Goal: Task Accomplishment & Management: Manage account settings

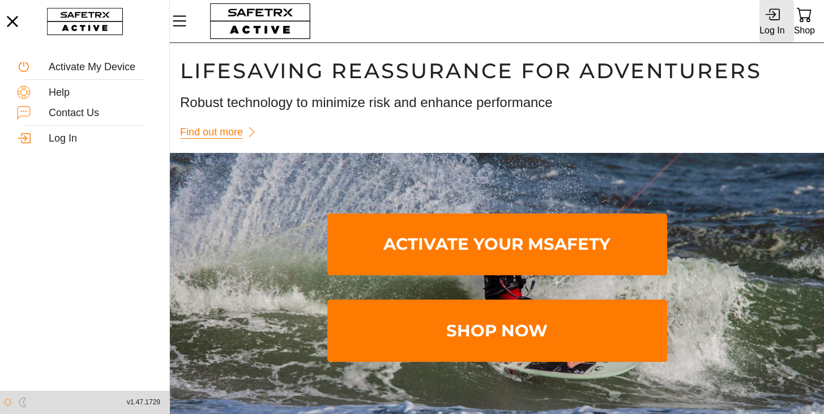
click at [773, 20] on icon at bounding box center [774, 14] width 11 height 12
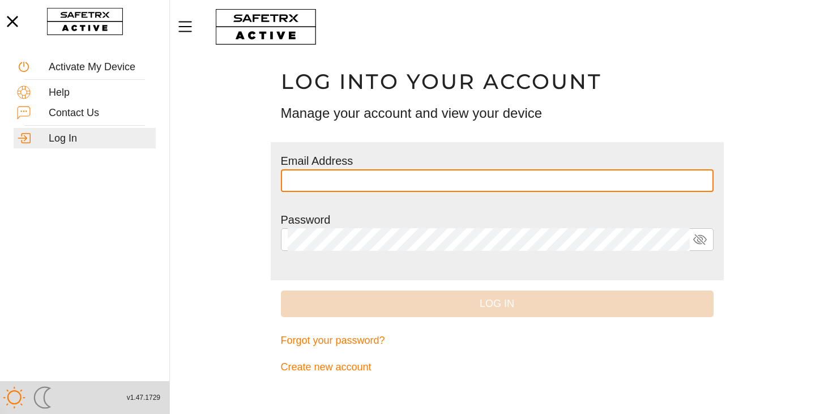
type input "**********"
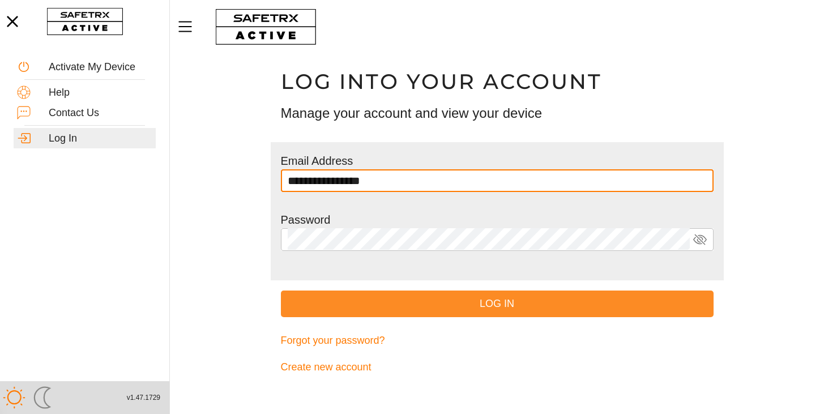
click at [482, 305] on span "Log In" at bounding box center [497, 304] width 414 height 18
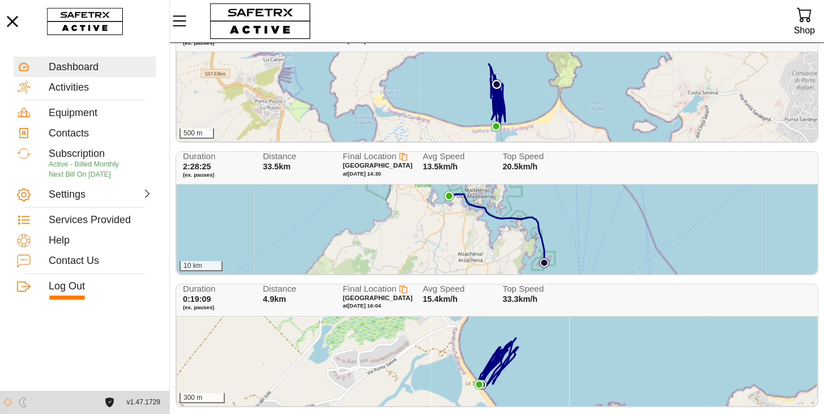
scroll to position [122, 0]
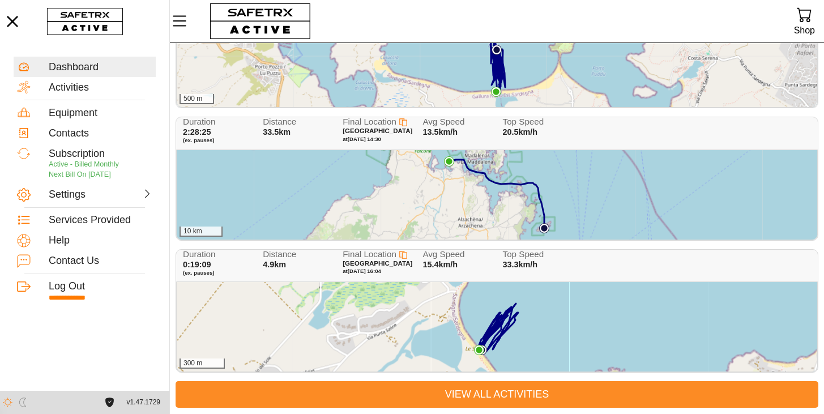
click at [481, 394] on span "View All Activities" at bounding box center [497, 395] width 625 height 18
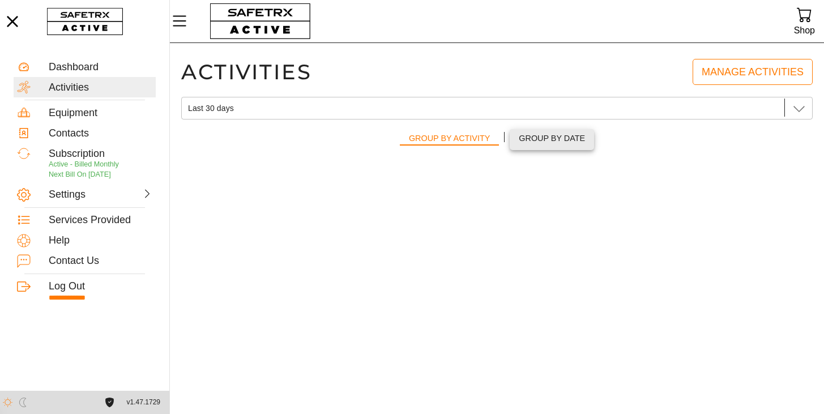
click at [542, 140] on span "Group by Date" at bounding box center [552, 138] width 66 height 14
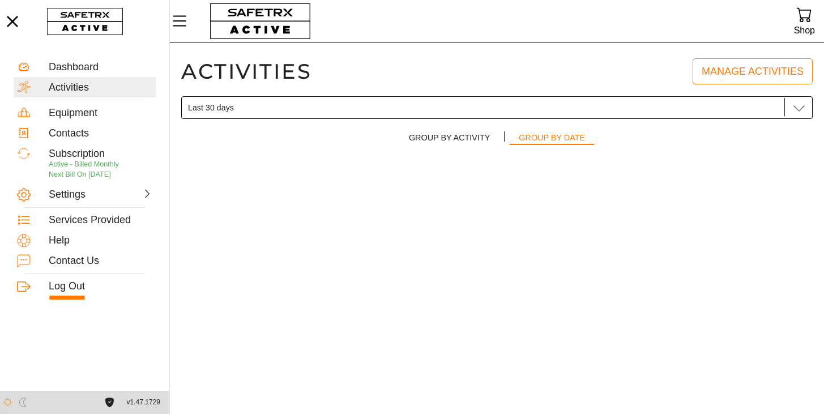
click at [800, 110] on icon at bounding box center [799, 108] width 14 height 14
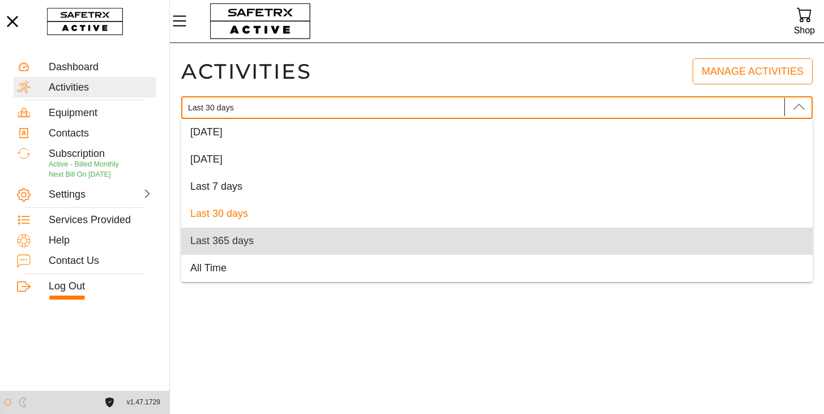
click at [467, 248] on div "Last 365 days" at bounding box center [496, 241] width 613 height 18
type input "Last 365 days"
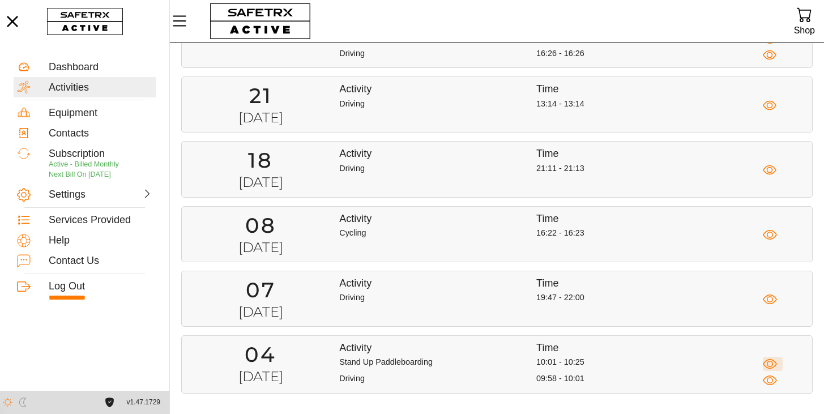
scroll to position [0, 0]
click at [768, 367] on icon "button" at bounding box center [770, 364] width 14 height 14
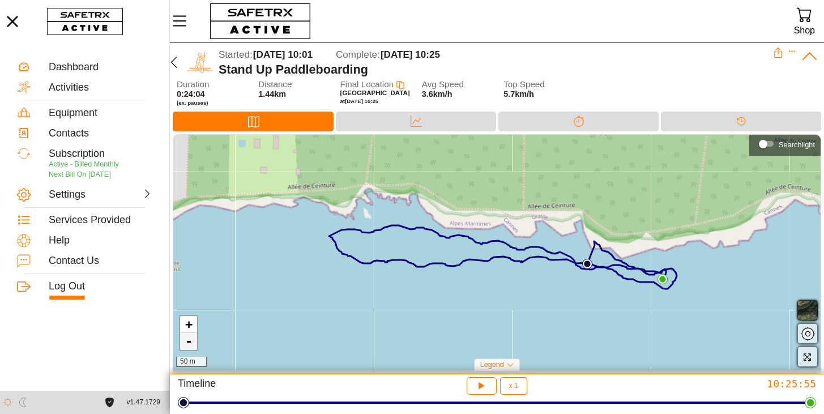
click at [189, 343] on link "-" at bounding box center [188, 341] width 17 height 17
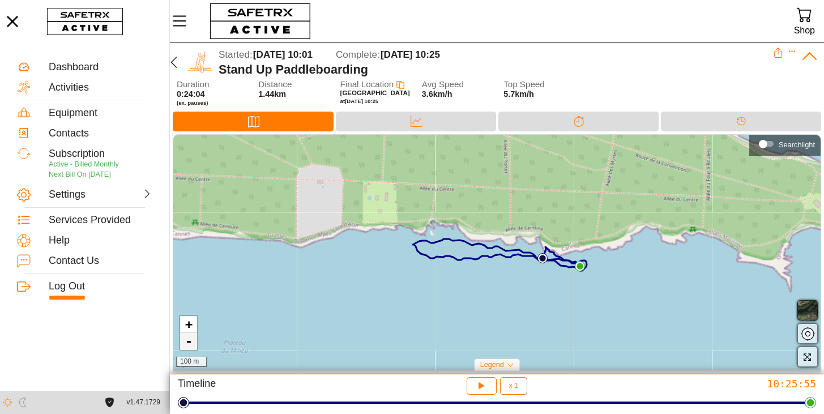
click at [189, 343] on link "-" at bounding box center [188, 341] width 17 height 17
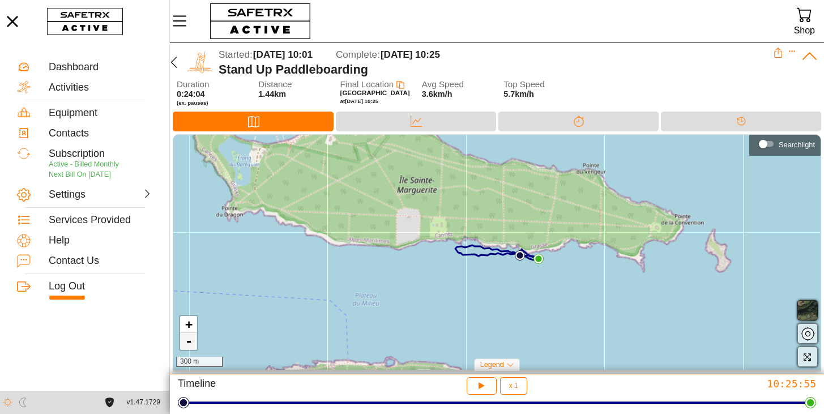
click at [189, 343] on link "-" at bounding box center [188, 341] width 17 height 17
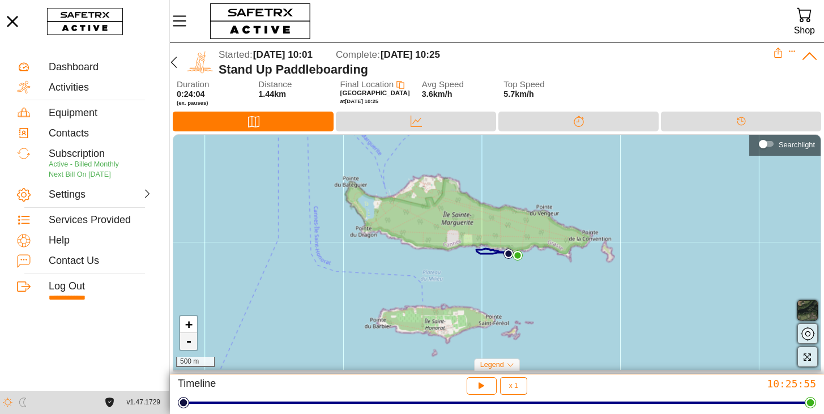
click at [189, 343] on link "-" at bounding box center [188, 341] width 17 height 17
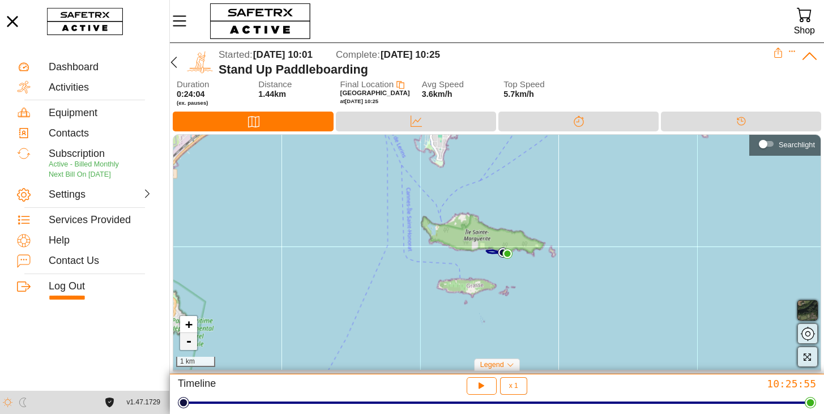
click at [189, 343] on link "-" at bounding box center [188, 341] width 17 height 17
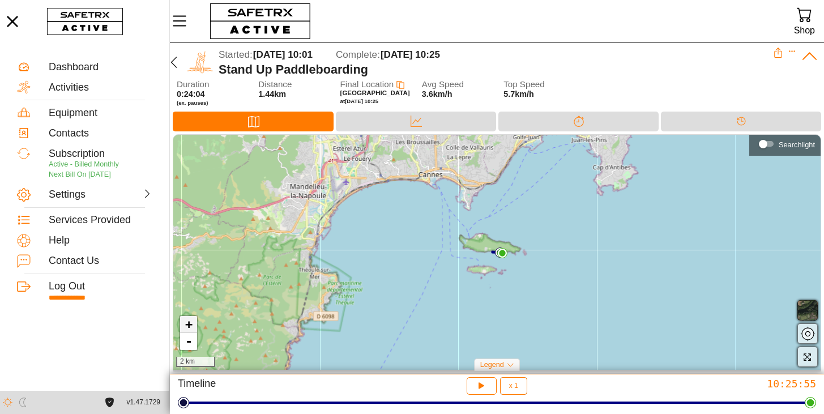
click at [190, 324] on link "+" at bounding box center [188, 324] width 17 height 17
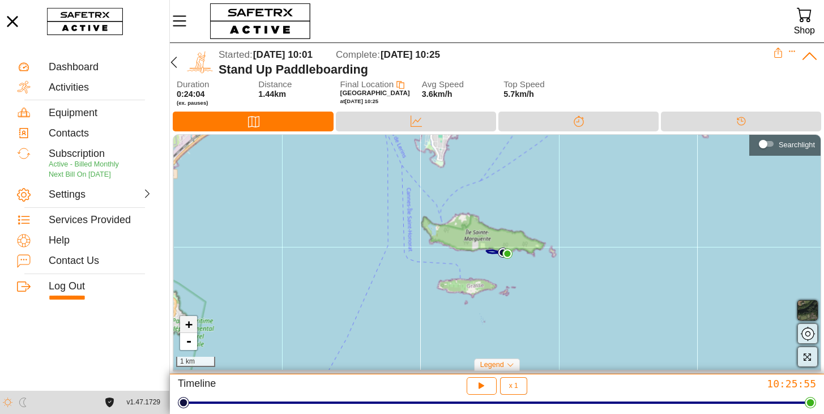
click at [190, 324] on link "+" at bounding box center [188, 324] width 17 height 17
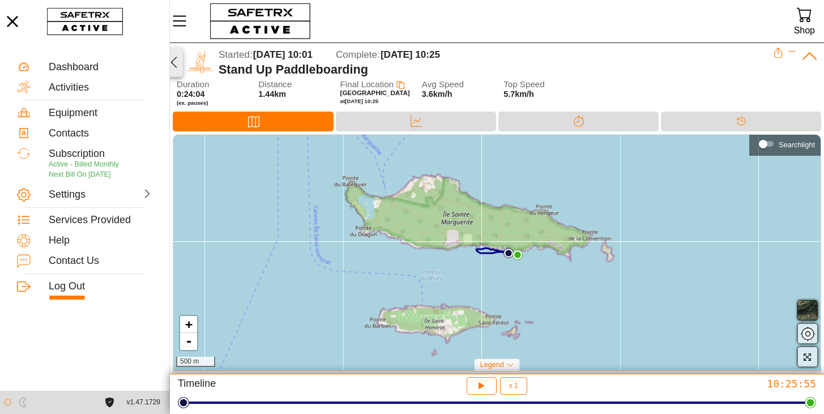
click at [173, 62] on icon "button" at bounding box center [174, 62] width 14 height 14
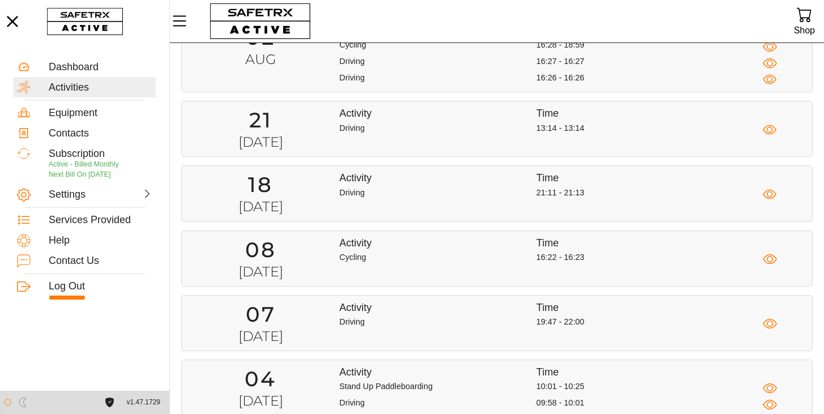
scroll to position [525, 0]
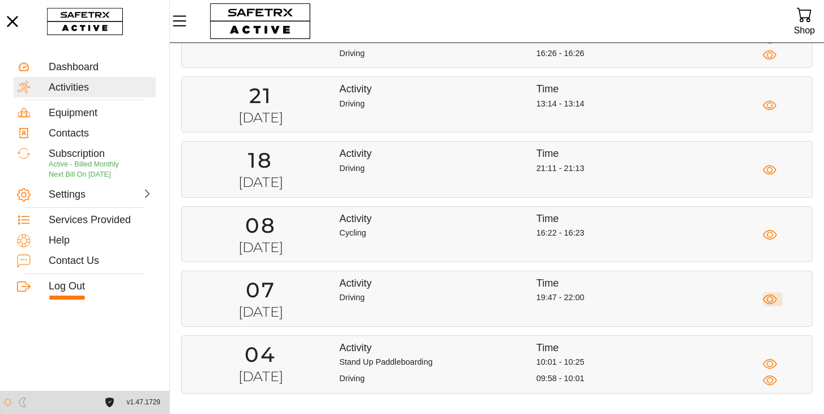
click at [770, 298] on icon "button" at bounding box center [770, 299] width 14 height 14
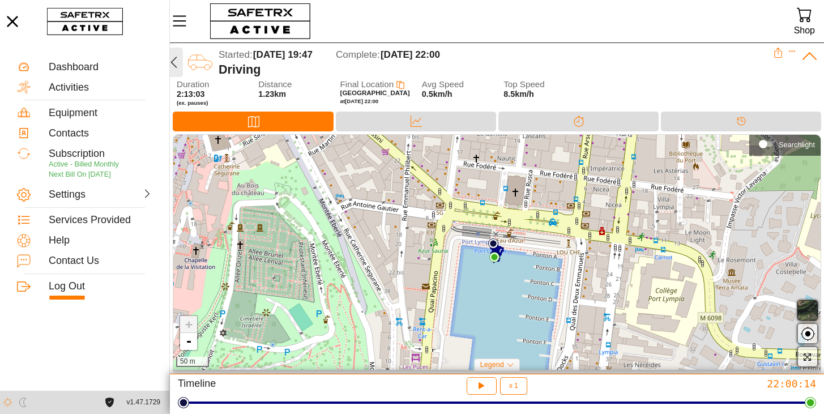
click at [175, 65] on icon "button" at bounding box center [174, 62] width 14 height 14
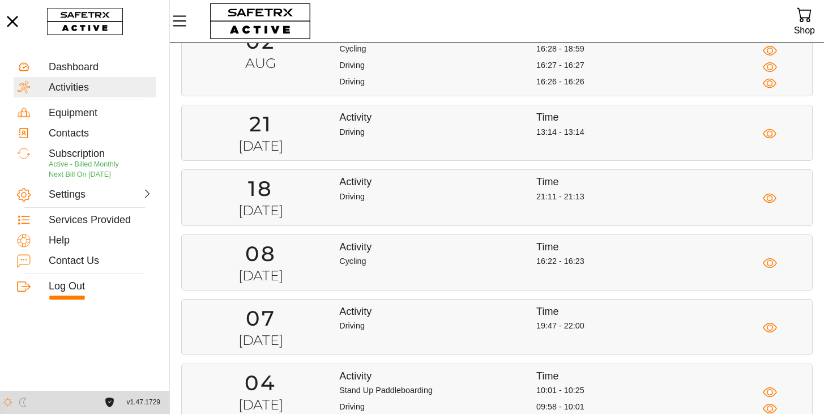
scroll to position [525, 0]
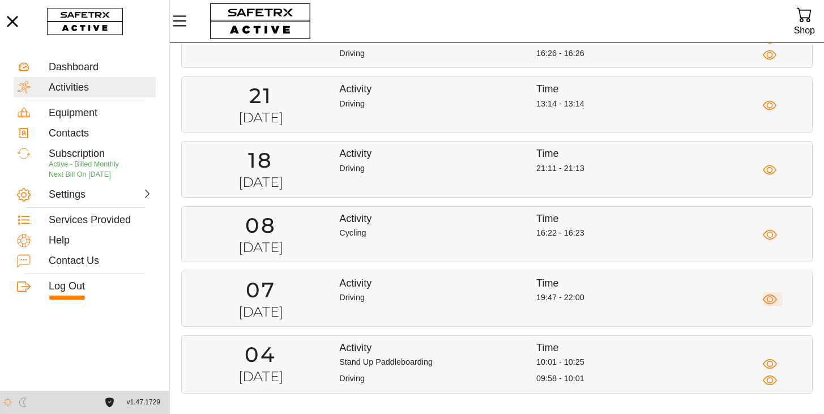
click at [771, 298] on icon "button" at bounding box center [770, 299] width 14 height 14
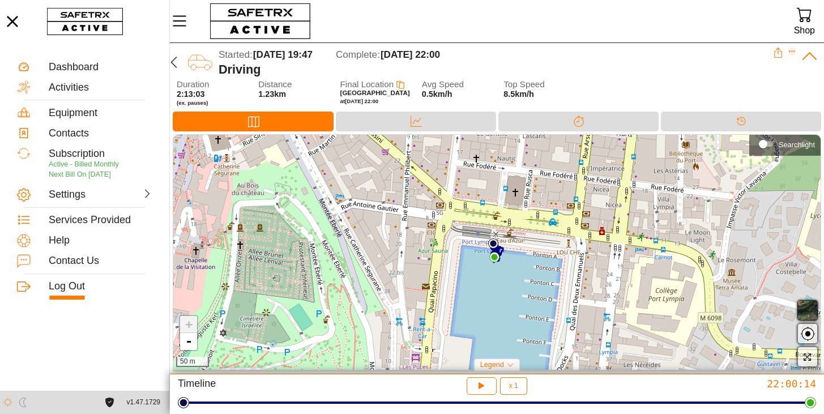
click at [792, 50] on icon "Expand" at bounding box center [792, 52] width 8 height 8
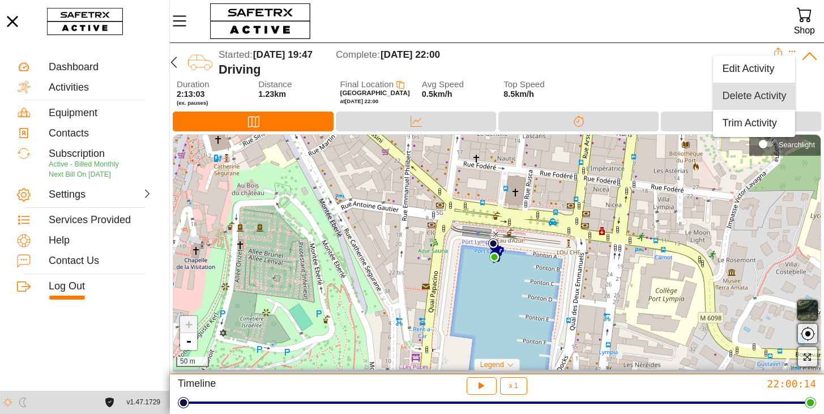
click at [755, 100] on div "Delete Activity" at bounding box center [754, 96] width 64 height 12
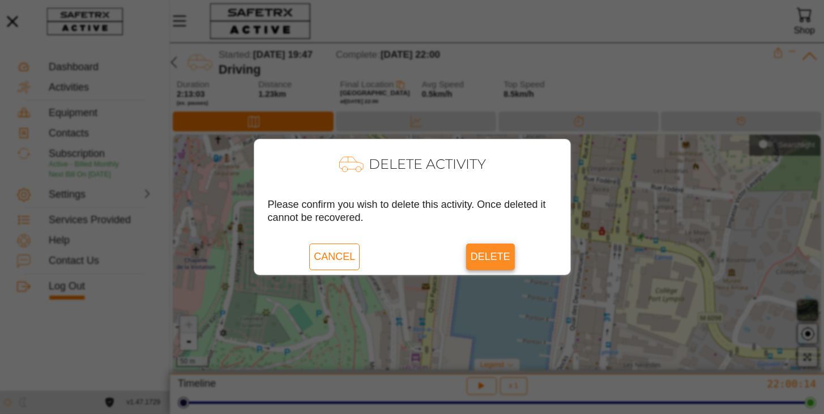
click at [489, 255] on span "Delete" at bounding box center [491, 256] width 40 height 26
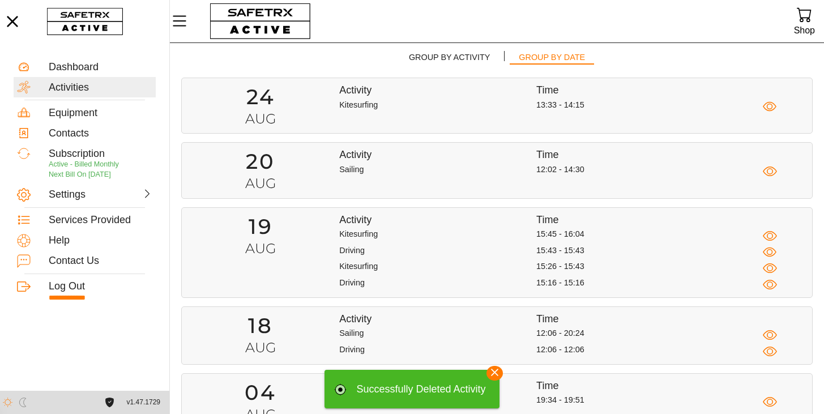
scroll to position [82, 0]
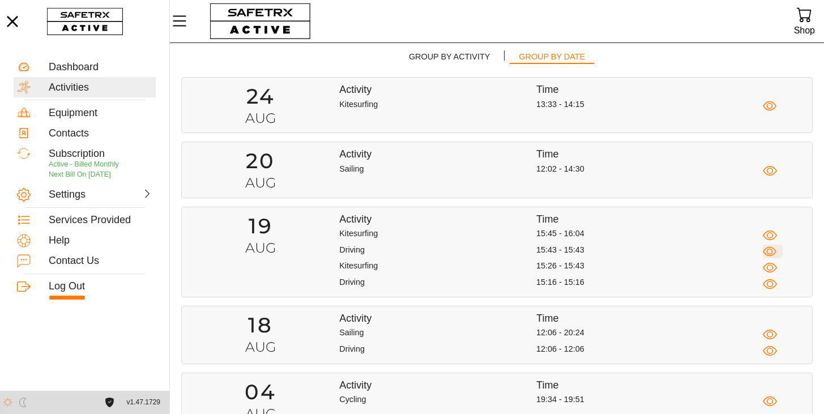
click at [770, 254] on icon "button" at bounding box center [770, 252] width 6 height 6
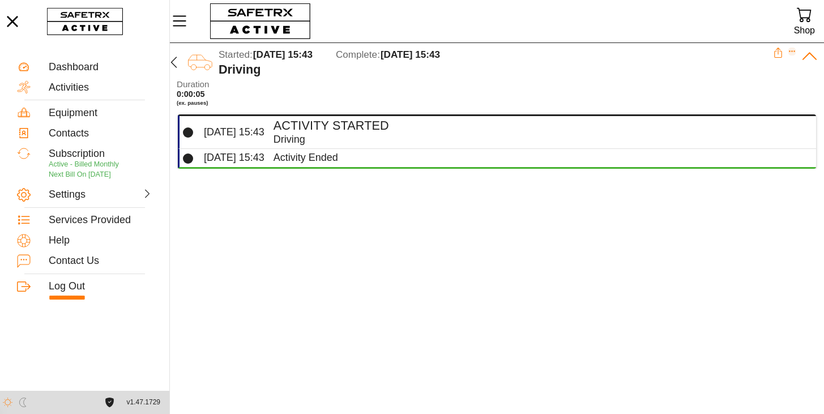
click at [795, 52] on icon "Expand" at bounding box center [792, 52] width 8 height 8
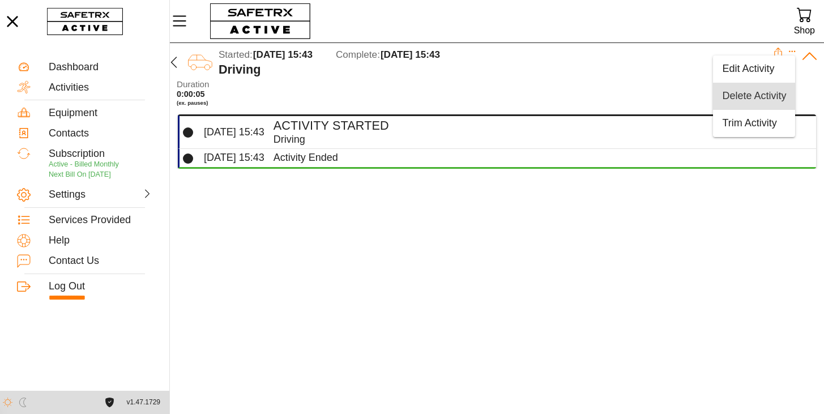
click at [759, 97] on div "Delete Activity" at bounding box center [754, 96] width 64 height 12
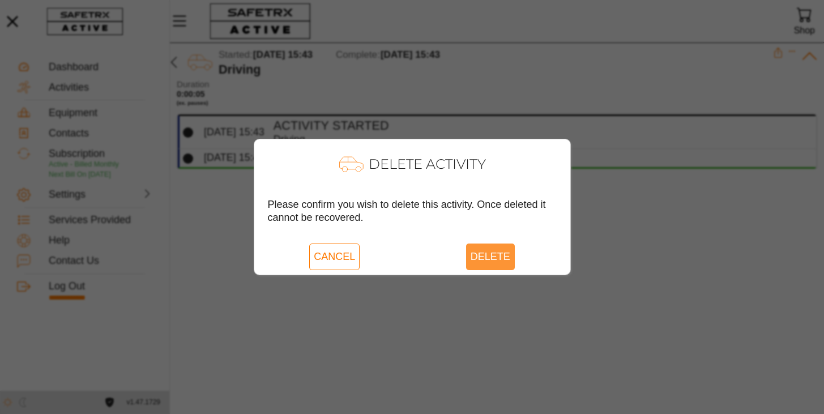
click at [492, 254] on span "Delete" at bounding box center [491, 256] width 40 height 26
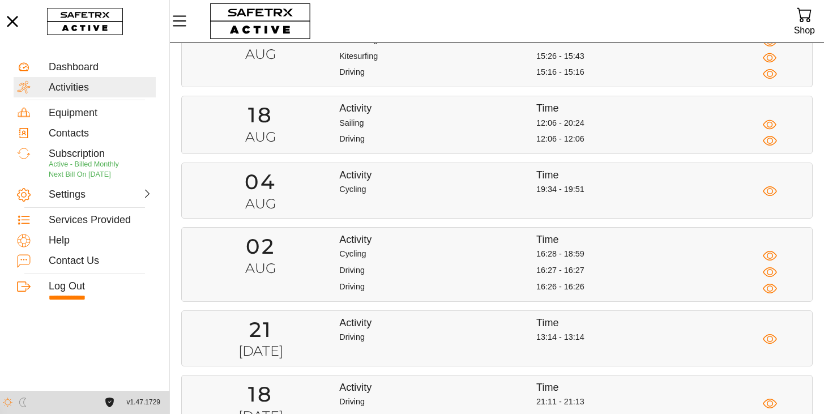
scroll to position [295, 0]
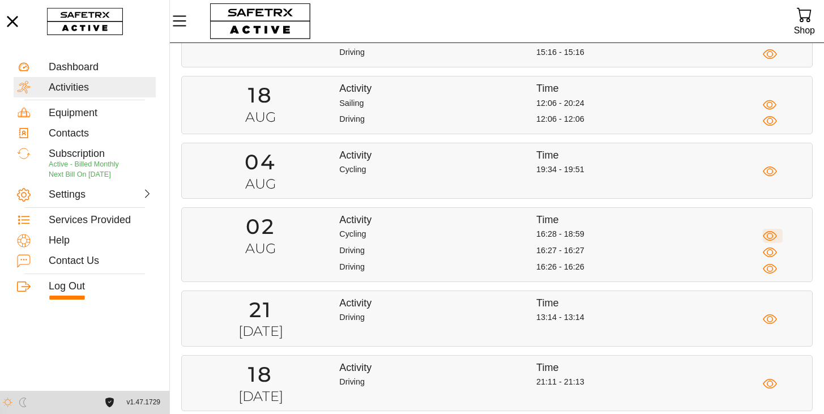
click at [771, 237] on icon "button" at bounding box center [770, 236] width 14 height 14
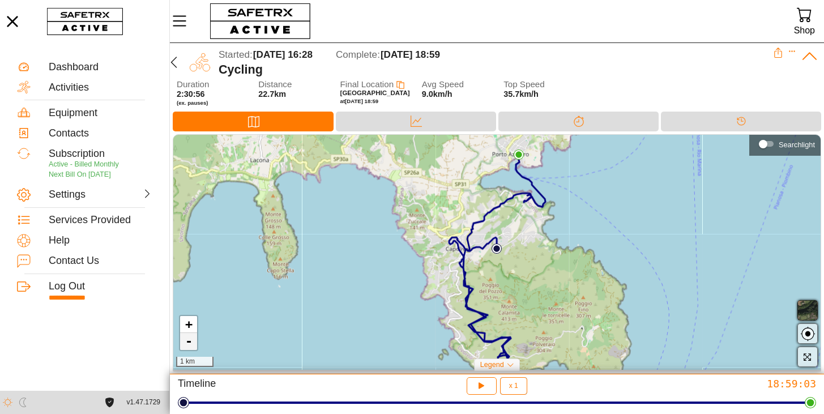
click at [188, 344] on link "-" at bounding box center [188, 341] width 17 height 17
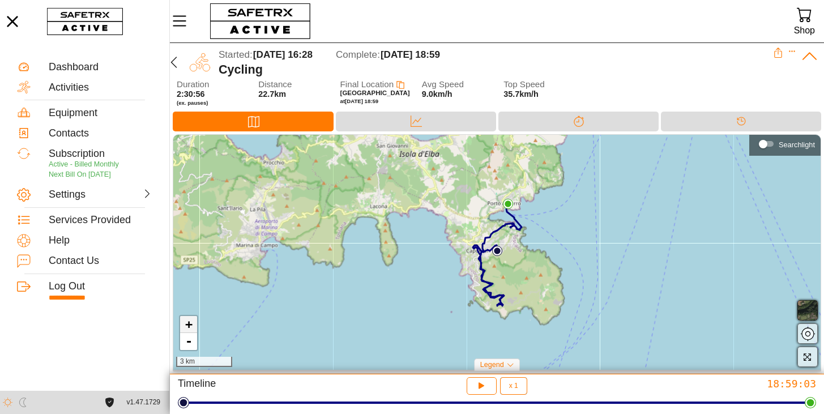
click at [189, 322] on link "+" at bounding box center [188, 324] width 17 height 17
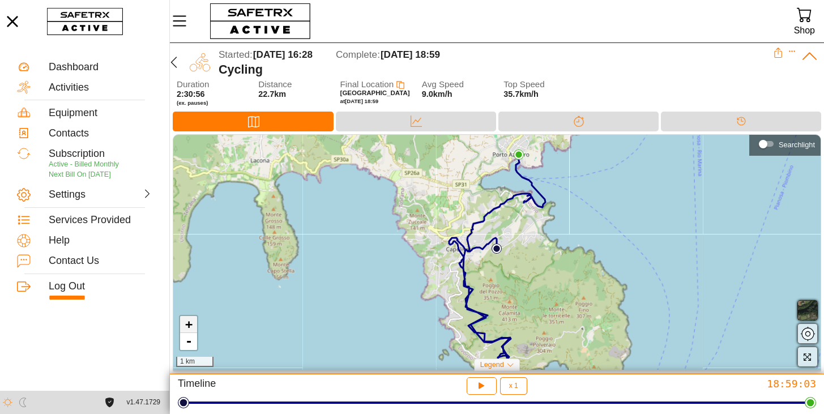
click at [189, 322] on link "+" at bounding box center [188, 324] width 17 height 17
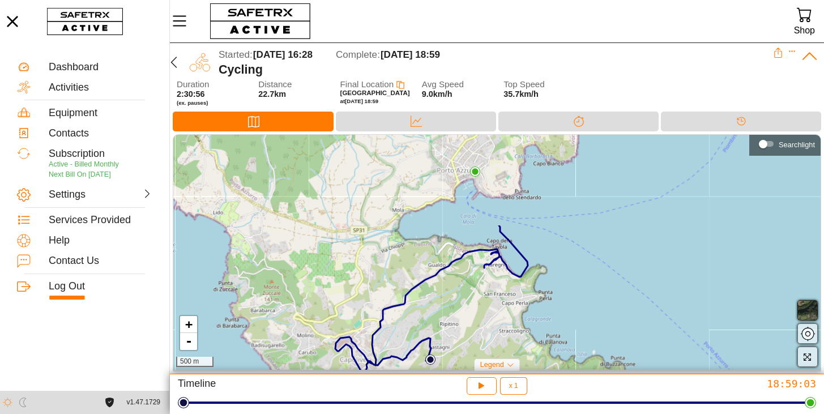
drag, startPoint x: 420, startPoint y: 149, endPoint x: 354, endPoint y: 263, distance: 131.4
click at [354, 263] on div "+ - 500 m" at bounding box center [496, 252] width 647 height 235
click at [189, 325] on link "+" at bounding box center [188, 324] width 17 height 17
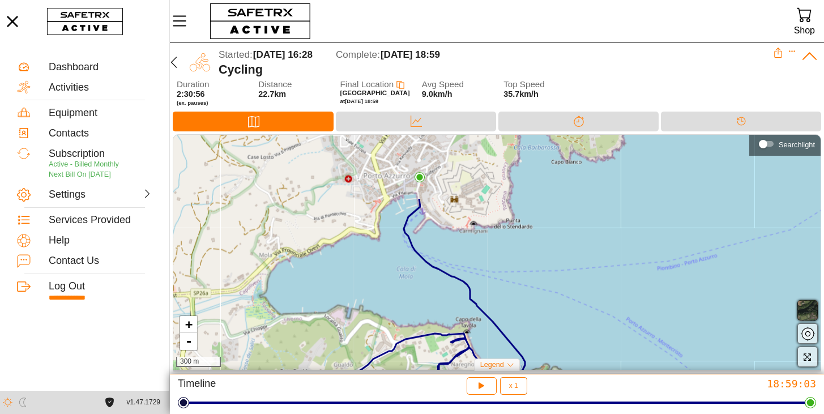
drag, startPoint x: 360, startPoint y: 207, endPoint x: 327, endPoint y: 293, distance: 92.3
click at [327, 294] on div "+ - 300 m" at bounding box center [496, 252] width 647 height 235
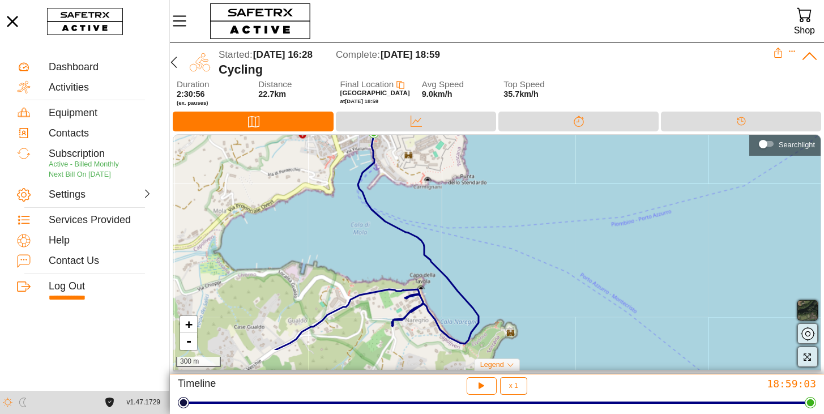
drag, startPoint x: 394, startPoint y: 297, endPoint x: 348, endPoint y: 254, distance: 63.3
click at [348, 254] on div "+ - 300 m" at bounding box center [496, 252] width 647 height 235
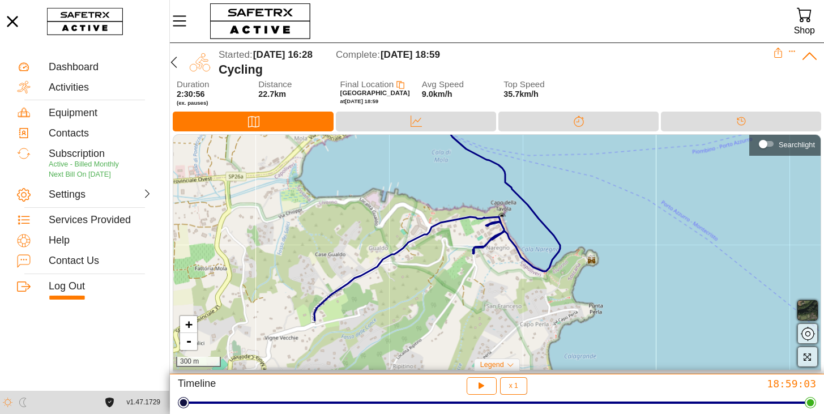
drag, startPoint x: 285, startPoint y: 327, endPoint x: 366, endPoint y: 255, distance: 108.2
click at [366, 255] on div "+ - 300 m" at bounding box center [496, 252] width 647 height 235
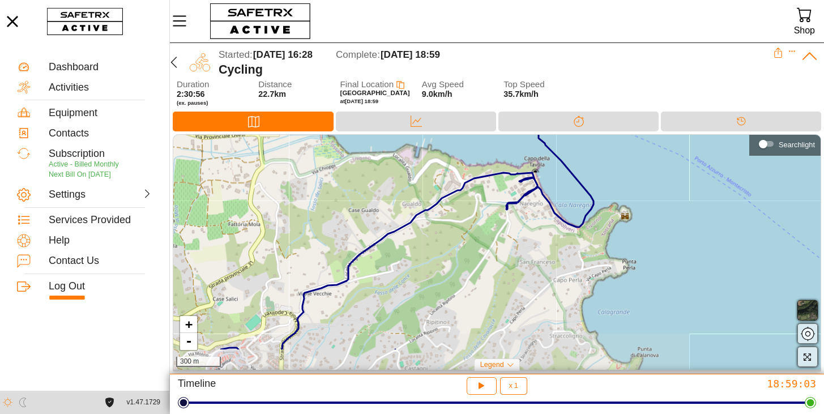
drag, startPoint x: 385, startPoint y: 306, endPoint x: 418, endPoint y: 262, distance: 55.0
click at [418, 262] on div "+ - 300 m" at bounding box center [496, 252] width 647 height 235
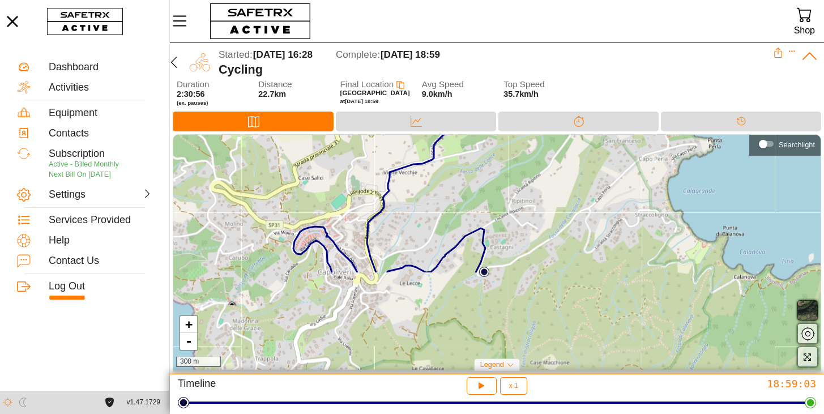
drag, startPoint x: 341, startPoint y: 320, endPoint x: 427, endPoint y: 199, distance: 147.8
click at [427, 199] on div "+ - 300 m" at bounding box center [496, 252] width 647 height 235
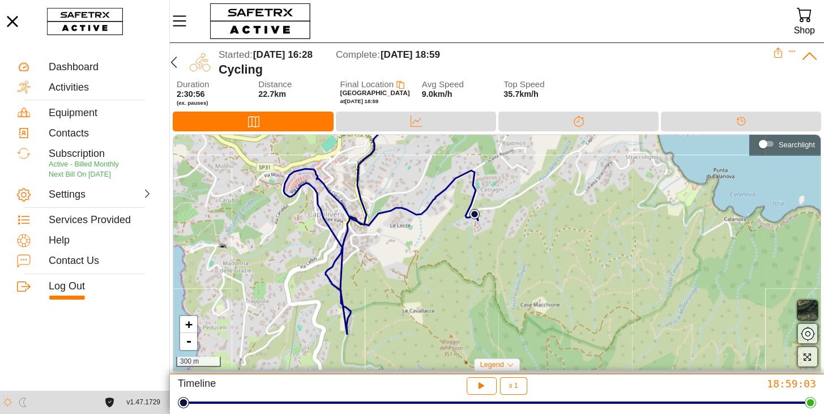
drag, startPoint x: 399, startPoint y: 314, endPoint x: 389, endPoint y: 256, distance: 59.1
click at [389, 256] on div "+ - 300 m" at bounding box center [496, 252] width 647 height 235
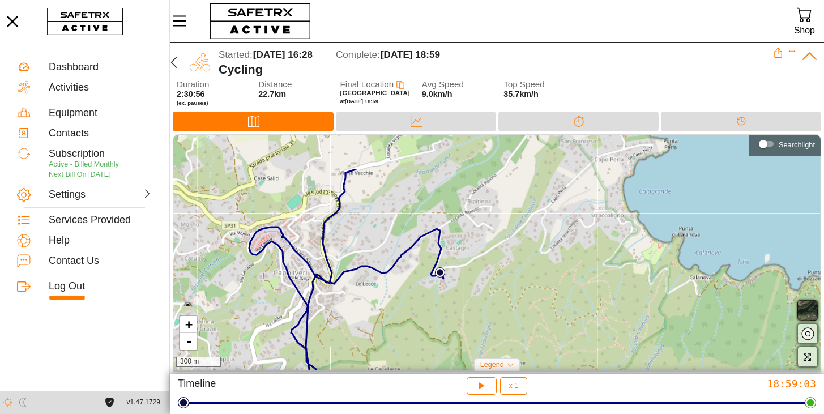
drag, startPoint x: 387, startPoint y: 331, endPoint x: 352, endPoint y: 389, distance: 67.8
click at [352, 389] on div "Started: [DATE] 16:28 Complete: [DATE] 18:59 Cycling Duration 2:30:56 (ex. paus…" at bounding box center [412, 207] width 824 height 414
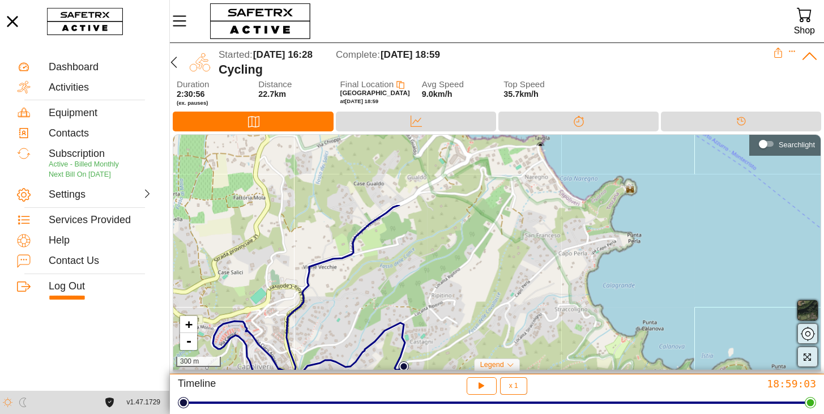
drag, startPoint x: 378, startPoint y: 228, endPoint x: 342, endPoint y: 322, distance: 100.7
click at [342, 322] on div "+ - 300 m" at bounding box center [496, 252] width 647 height 235
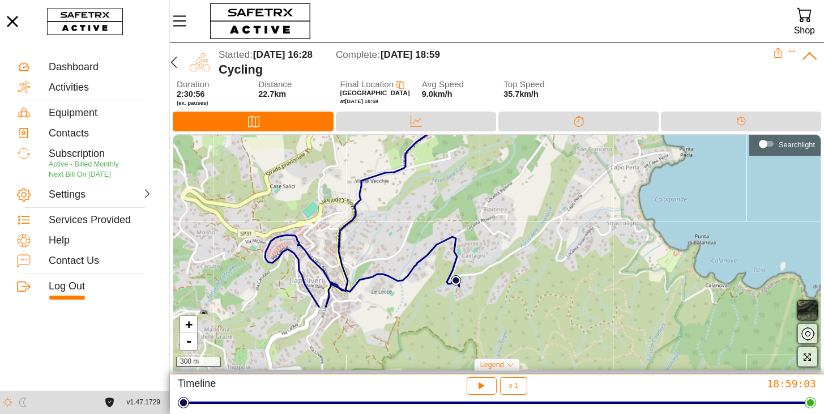
drag, startPoint x: 383, startPoint y: 305, endPoint x: 435, endPoint y: 219, distance: 100.1
click at [435, 219] on div "+ - 300 m" at bounding box center [496, 252] width 647 height 235
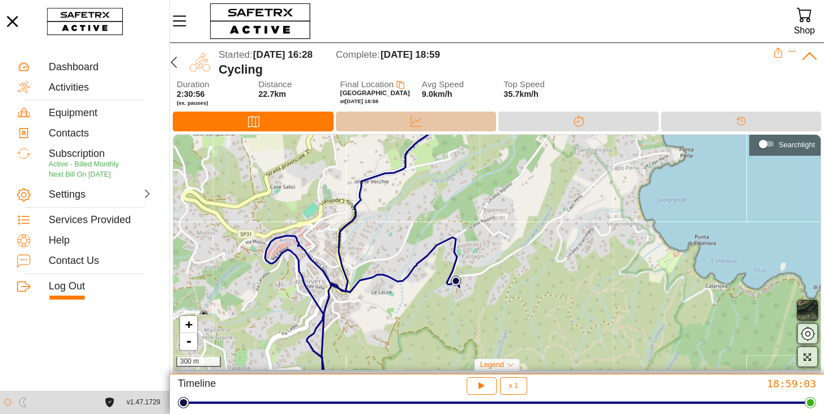
click at [412, 121] on icon at bounding box center [415, 121] width 11 height 11
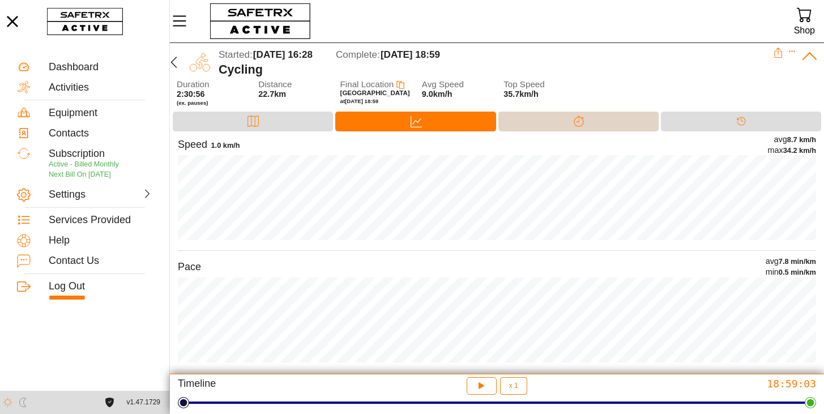
click at [587, 121] on div "Splits" at bounding box center [578, 121] width 23 height 17
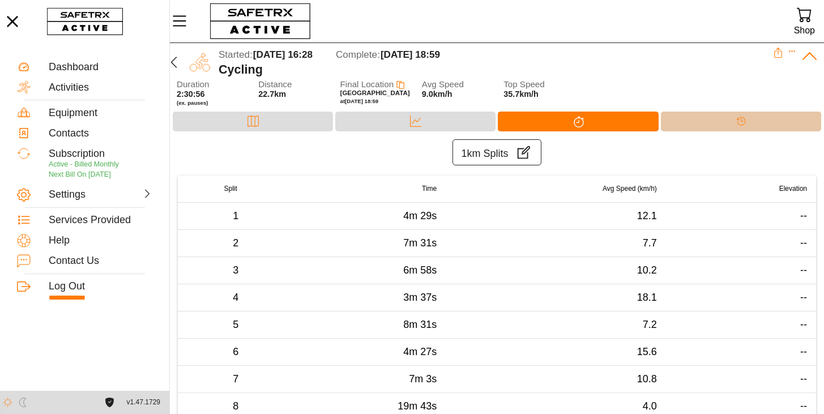
click at [736, 119] on icon at bounding box center [740, 121] width 11 height 11
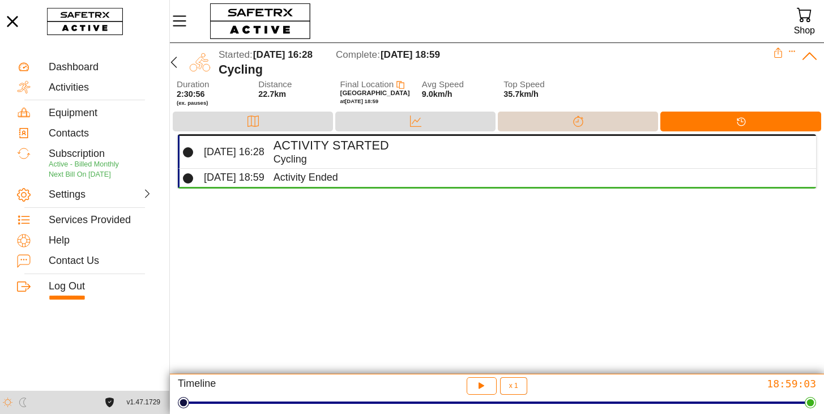
click at [597, 121] on div "Splits" at bounding box center [578, 122] width 160 height 20
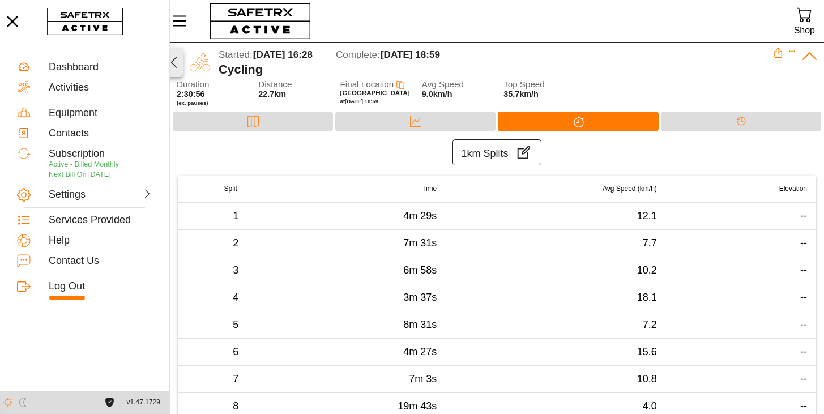
click at [173, 65] on icon "button" at bounding box center [174, 62] width 6 height 11
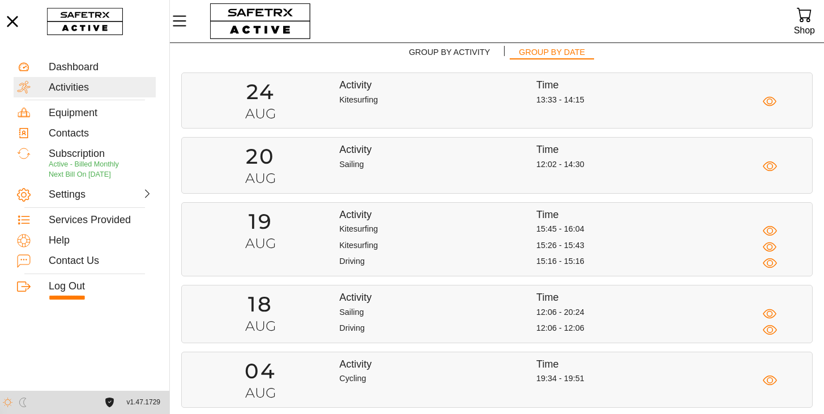
scroll to position [91, 0]
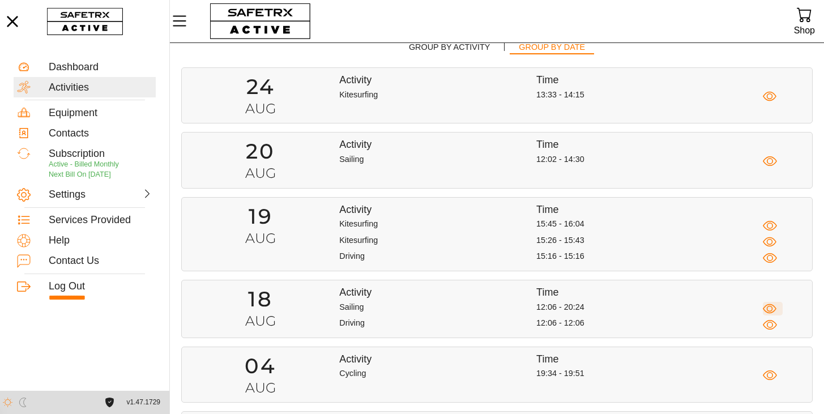
click at [769, 308] on icon "button" at bounding box center [770, 309] width 14 height 14
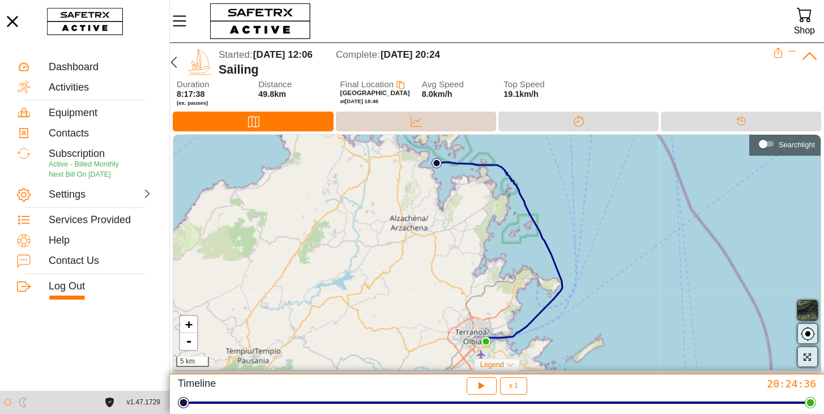
click at [446, 122] on div "Data" at bounding box center [416, 122] width 160 height 20
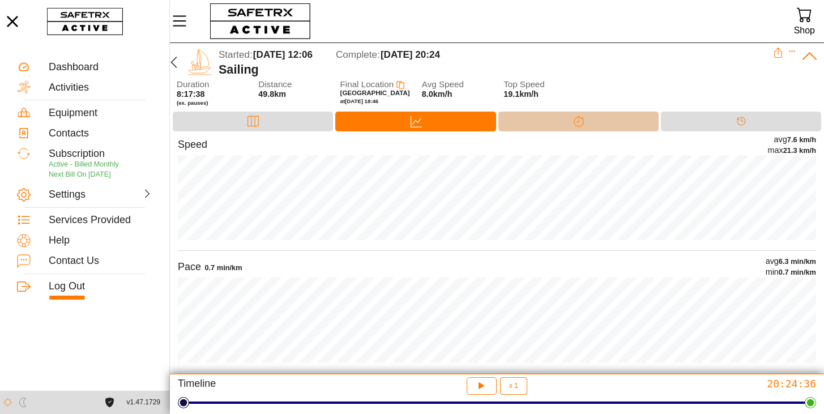
click at [581, 123] on icon at bounding box center [578, 121] width 11 height 11
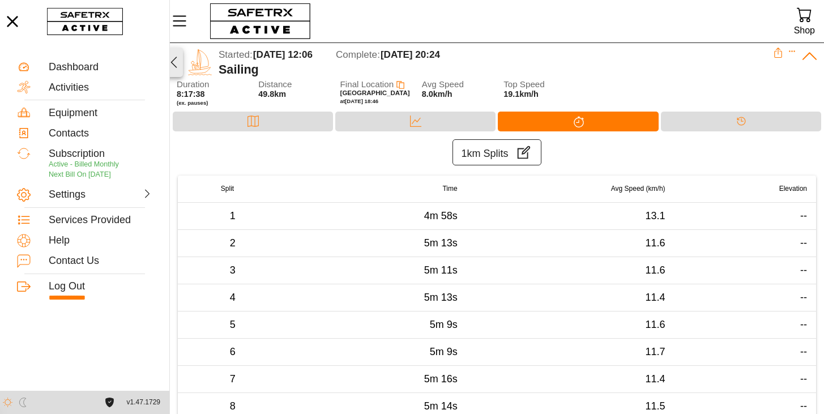
click at [174, 65] on icon "button" at bounding box center [174, 62] width 6 height 11
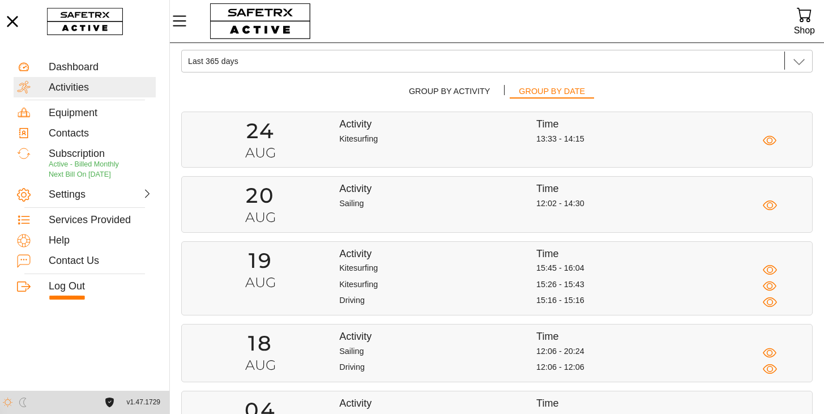
scroll to position [60, 0]
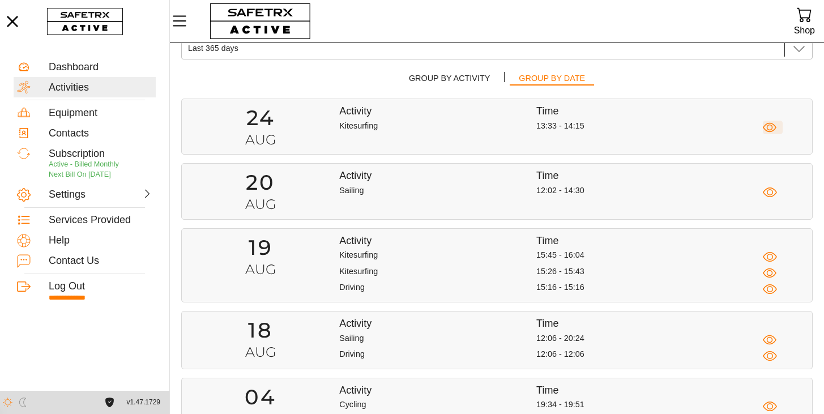
click at [770, 130] on icon "button" at bounding box center [770, 128] width 6 height 6
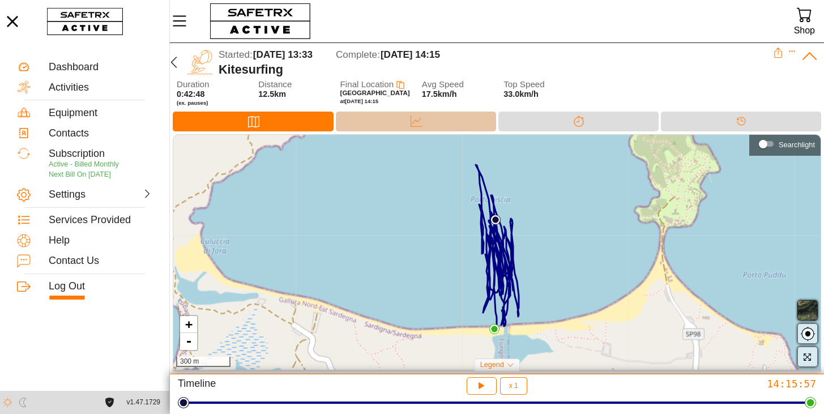
click at [429, 122] on div "Data" at bounding box center [416, 122] width 160 height 20
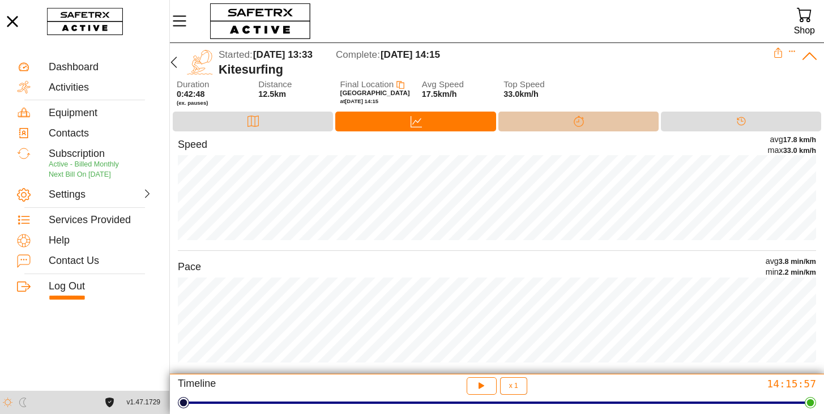
click at [574, 122] on icon at bounding box center [579, 121] width 10 height 11
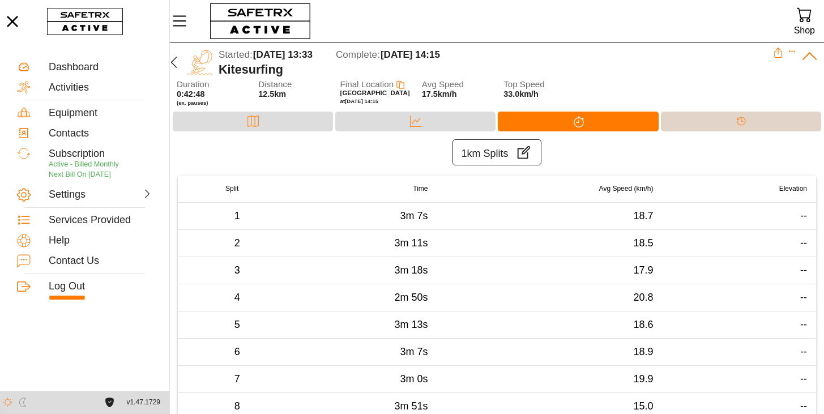
click at [728, 123] on div "Timeline" at bounding box center [741, 122] width 160 height 20
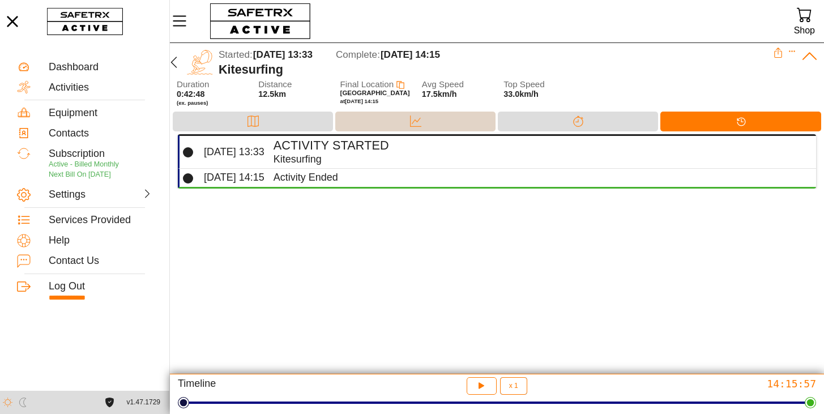
click at [397, 123] on div "Data" at bounding box center [415, 122] width 160 height 20
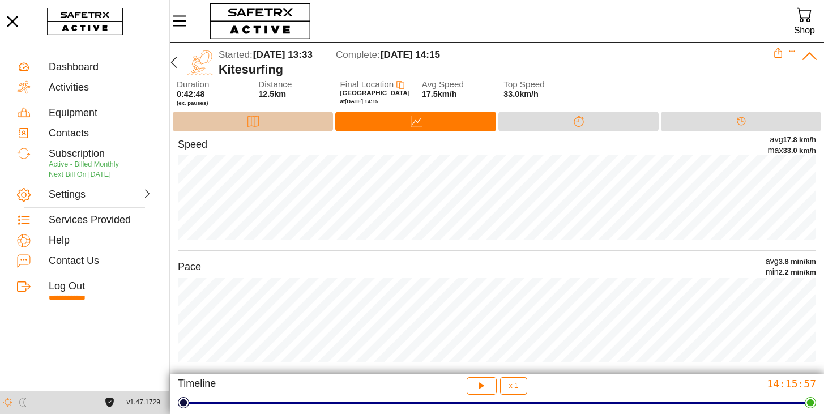
click at [264, 117] on div "Map" at bounding box center [253, 121] width 23 height 17
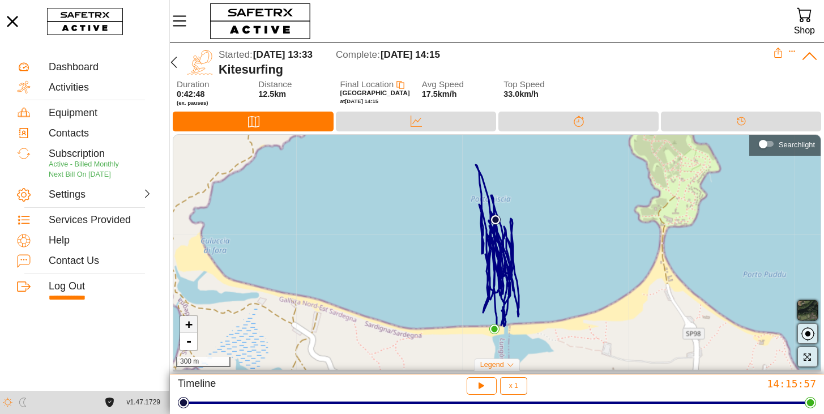
click at [194, 326] on link "+" at bounding box center [188, 324] width 17 height 17
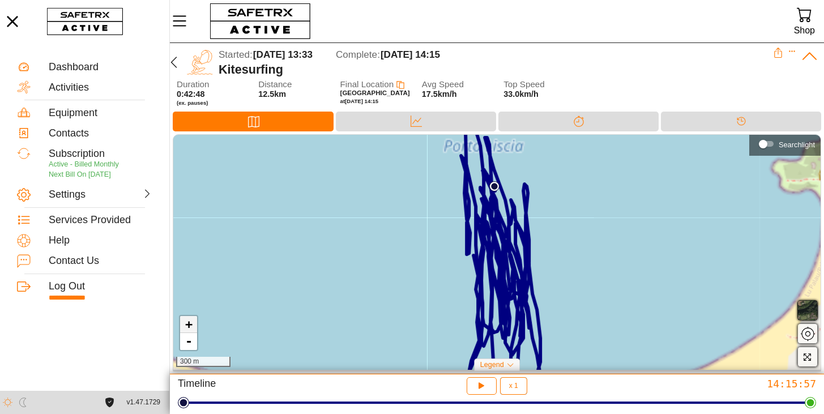
click at [194, 326] on link "+" at bounding box center [188, 324] width 17 height 17
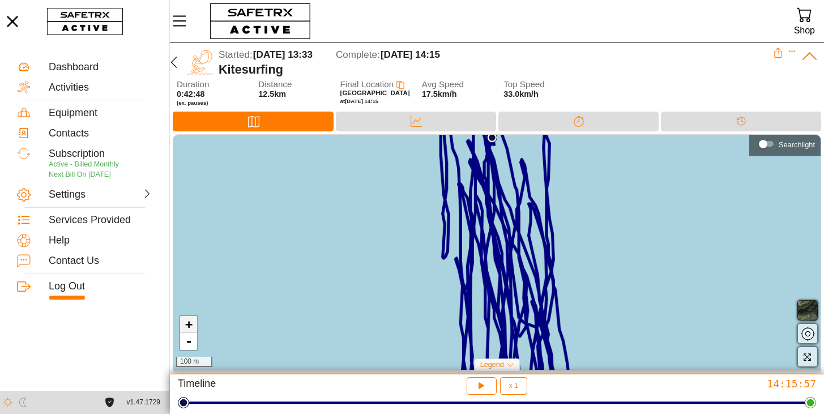
click at [194, 326] on link "+" at bounding box center [188, 324] width 17 height 17
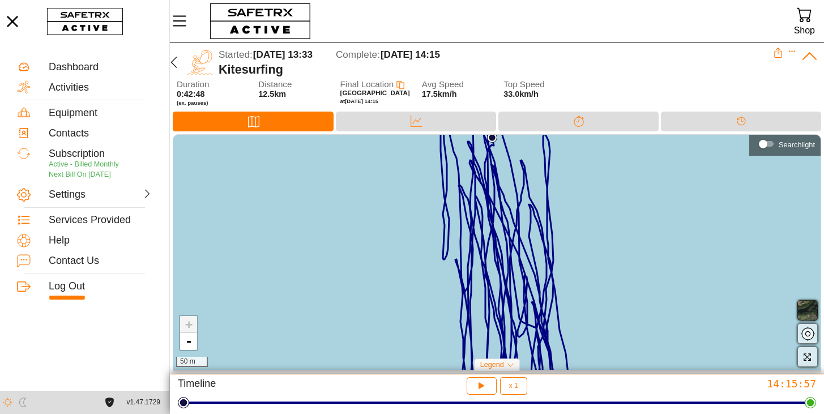
click at [194, 326] on link "+" at bounding box center [188, 324] width 17 height 17
click at [188, 324] on link "+" at bounding box center [188, 324] width 17 height 17
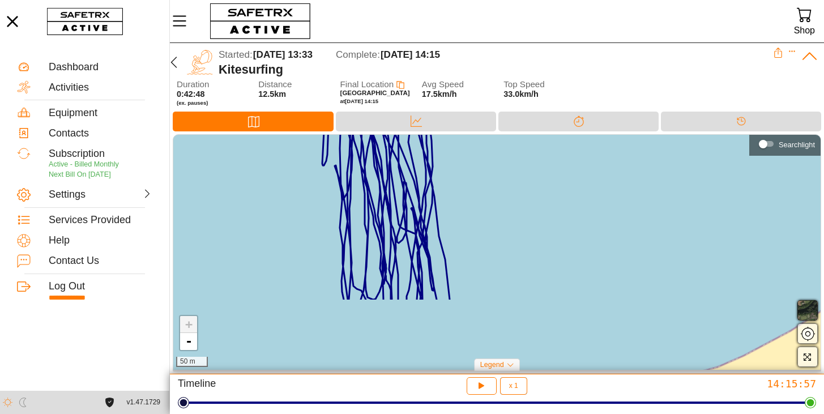
drag, startPoint x: 327, startPoint y: 292, endPoint x: 207, endPoint y: 198, distance: 152.9
click at [207, 198] on div "+ - 50 m" at bounding box center [496, 252] width 647 height 235
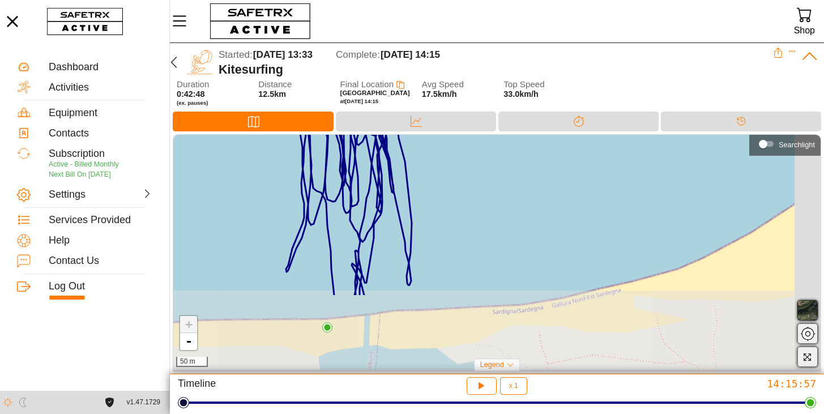
drag, startPoint x: 254, startPoint y: 292, endPoint x: 213, endPoint y: 193, distance: 106.6
click at [213, 193] on div "+ - 50 m" at bounding box center [496, 252] width 647 height 235
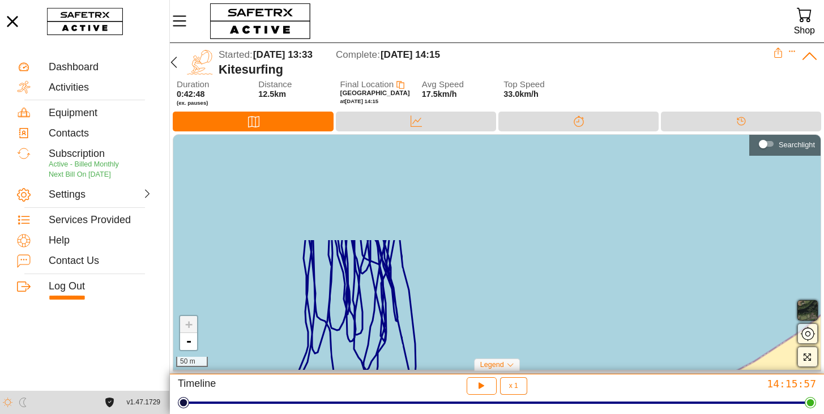
drag, startPoint x: 341, startPoint y: 223, endPoint x: 346, endPoint y: 352, distance: 129.2
click at [346, 352] on div "+ - 50 m" at bounding box center [496, 252] width 647 height 235
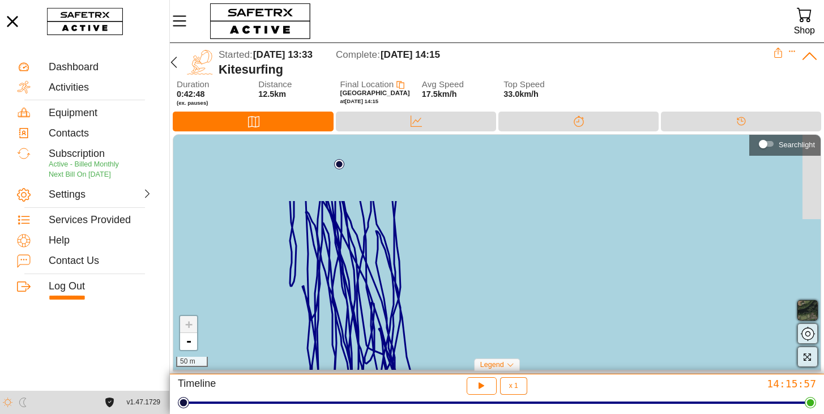
drag, startPoint x: 321, startPoint y: 249, endPoint x: 325, endPoint y: 338, distance: 89.0
click at [325, 339] on div "+ - 50 m" at bounding box center [496, 252] width 647 height 235
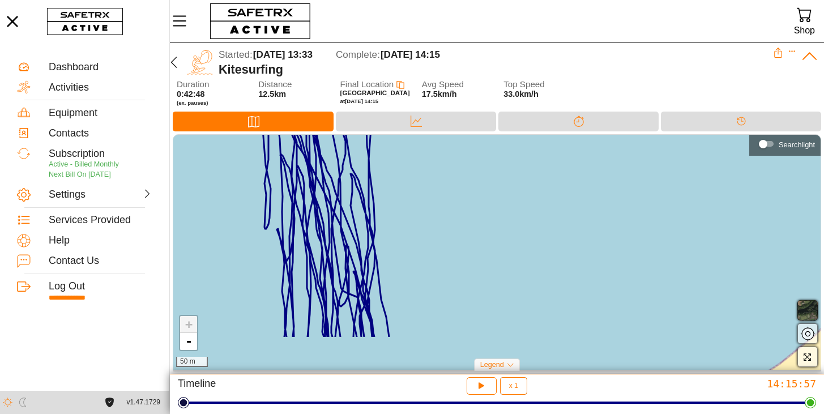
drag, startPoint x: 446, startPoint y: 259, endPoint x: 382, endPoint y: 168, distance: 111.8
click at [382, 168] on div "+ - 50 m" at bounding box center [496, 252] width 647 height 235
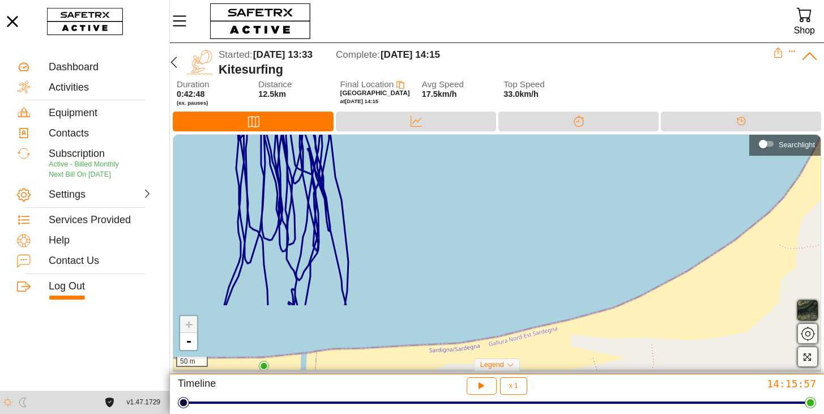
drag, startPoint x: 391, startPoint y: 305, endPoint x: 379, endPoint y: 181, distance: 124.6
click at [379, 181] on div "+ - 50 m" at bounding box center [496, 252] width 647 height 235
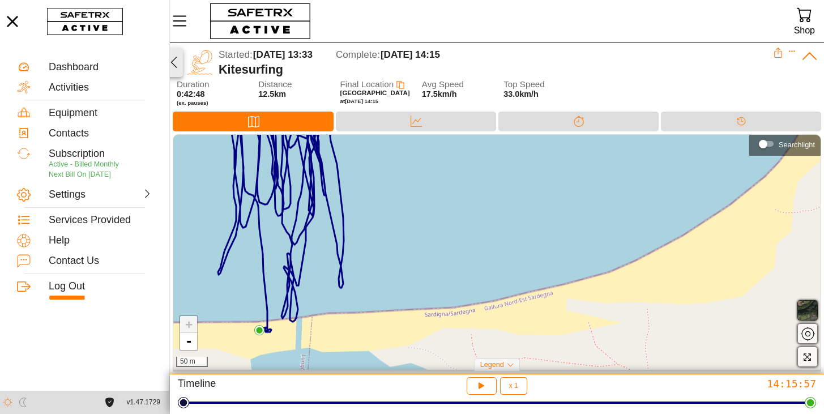
click at [174, 63] on icon "button" at bounding box center [174, 62] width 14 height 14
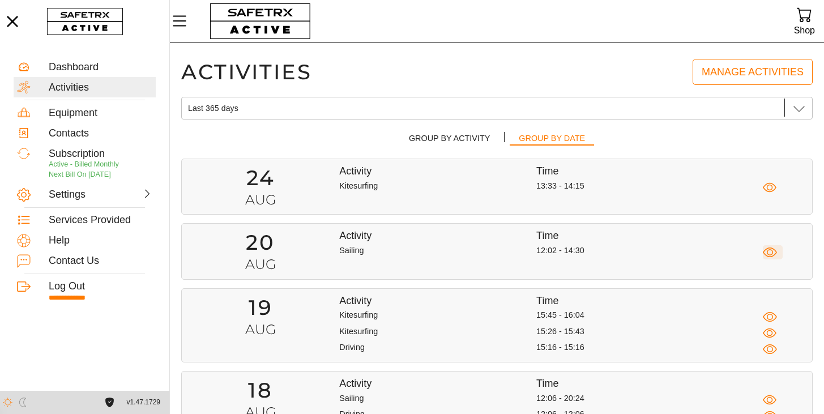
click at [772, 251] on icon "button" at bounding box center [770, 252] width 14 height 14
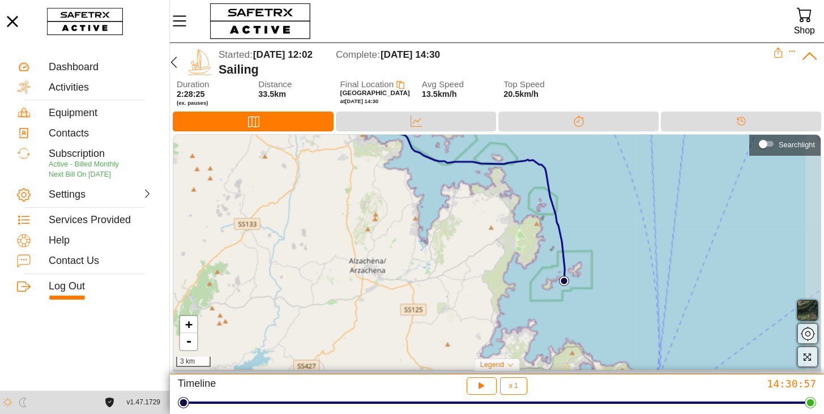
drag, startPoint x: 532, startPoint y: 297, endPoint x: 472, endPoint y: 236, distance: 85.3
click at [472, 236] on div "+ - 3 km" at bounding box center [496, 252] width 647 height 235
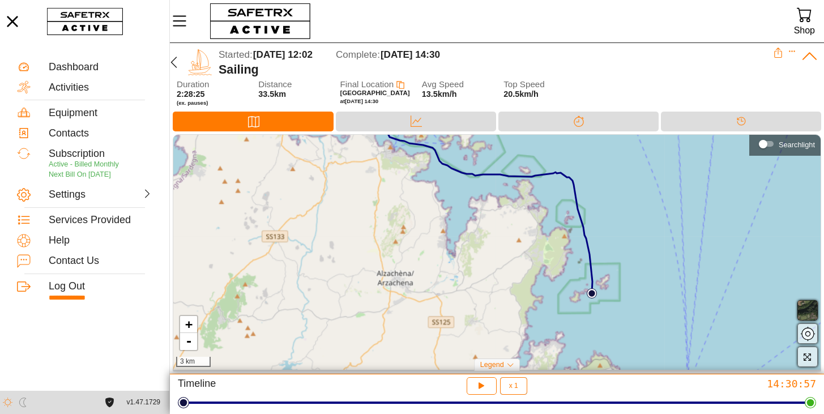
drag, startPoint x: 482, startPoint y: 297, endPoint x: 510, endPoint y: 310, distance: 30.4
click at [510, 310] on div "+ - 3 km" at bounding box center [496, 252] width 647 height 235
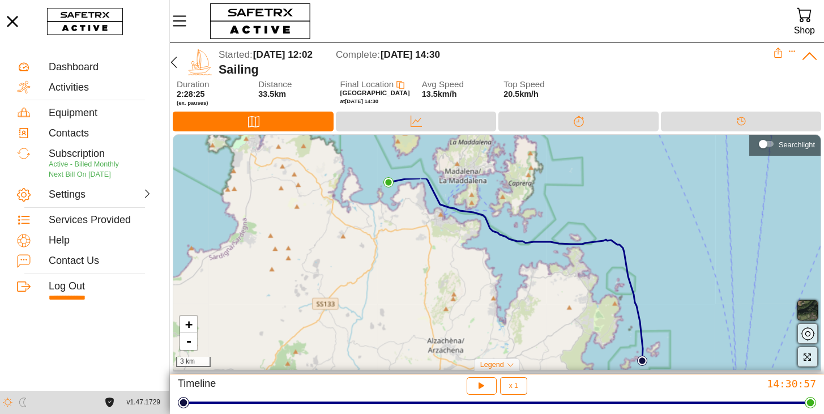
drag, startPoint x: 439, startPoint y: 269, endPoint x: 489, endPoint y: 336, distance: 84.1
click at [489, 336] on div "+ - 3 km" at bounding box center [496, 252] width 647 height 235
click at [175, 64] on icon "button" at bounding box center [174, 62] width 14 height 14
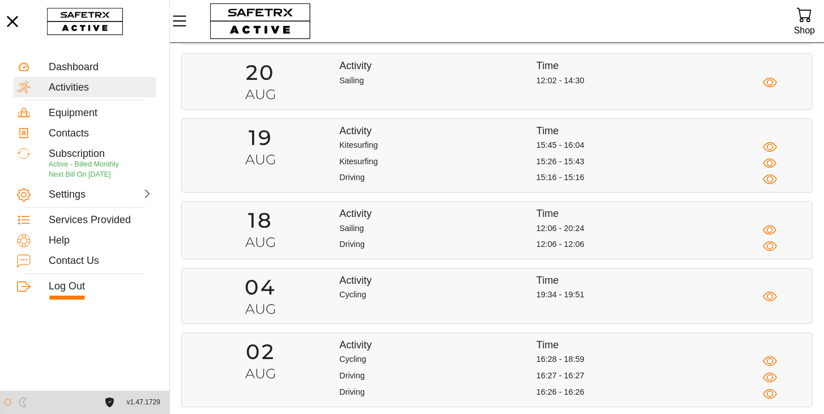
scroll to position [174, 0]
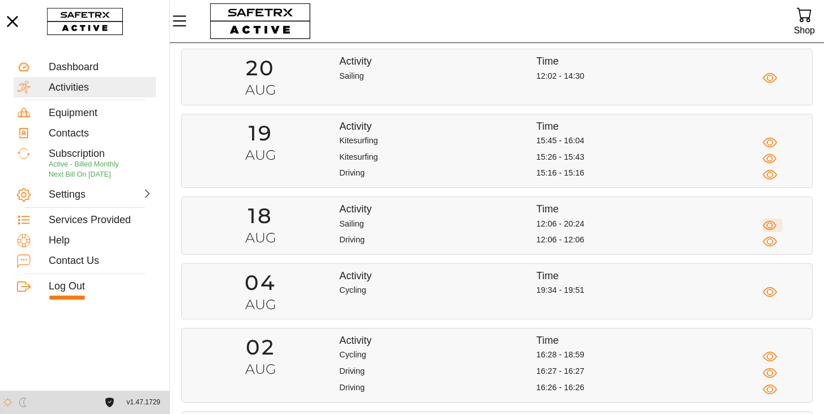
click at [768, 225] on icon "button" at bounding box center [770, 226] width 14 height 14
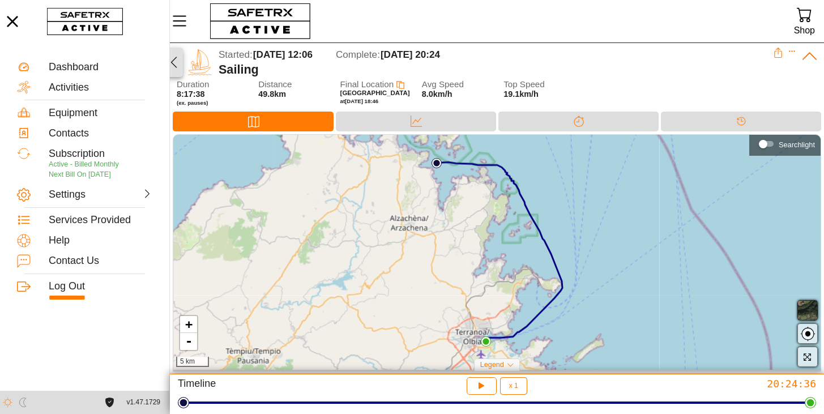
click at [172, 62] on icon "button" at bounding box center [174, 62] width 14 height 14
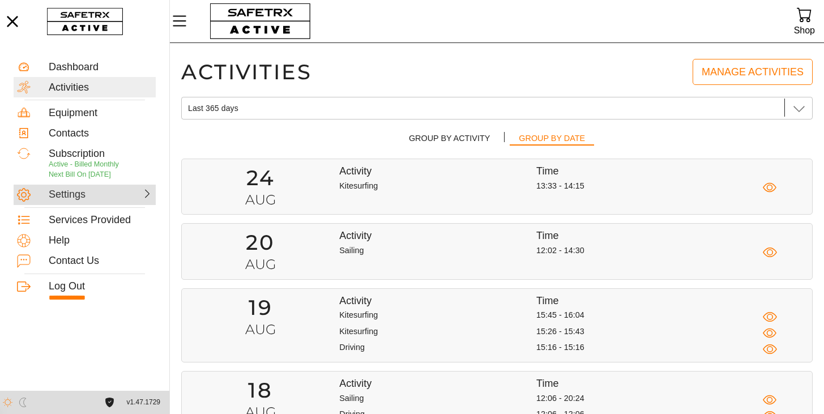
click at [67, 196] on div "Settings" at bounding box center [74, 195] width 50 height 12
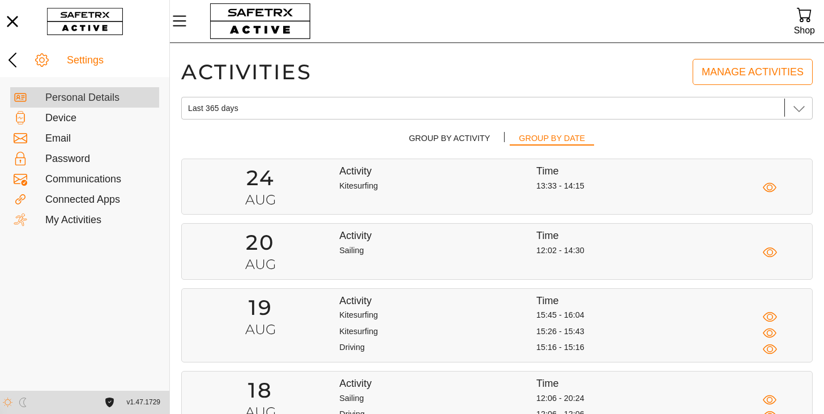
click at [71, 97] on div "Personal Details" at bounding box center [100, 98] width 110 height 12
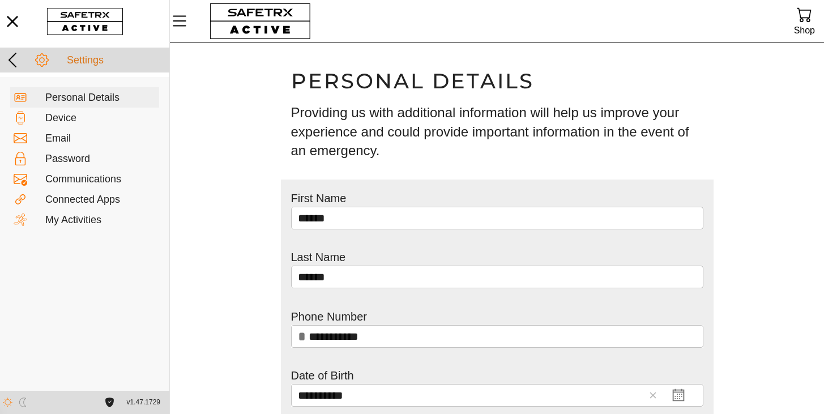
click at [43, 63] on icon at bounding box center [42, 60] width 14 height 14
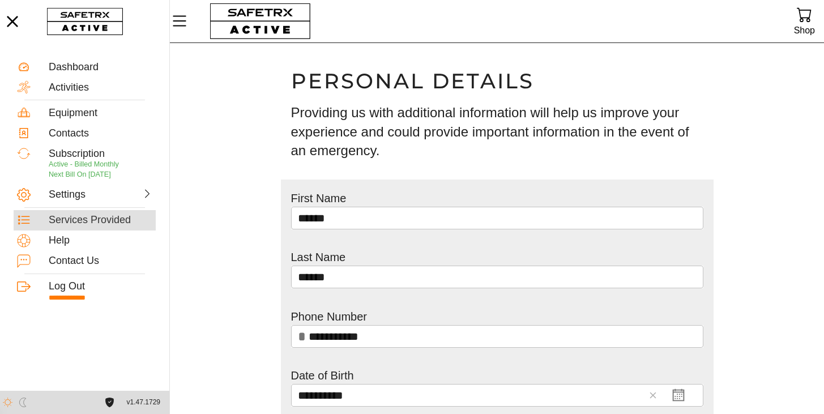
click at [65, 222] on div "Services Provided" at bounding box center [101, 220] width 104 height 12
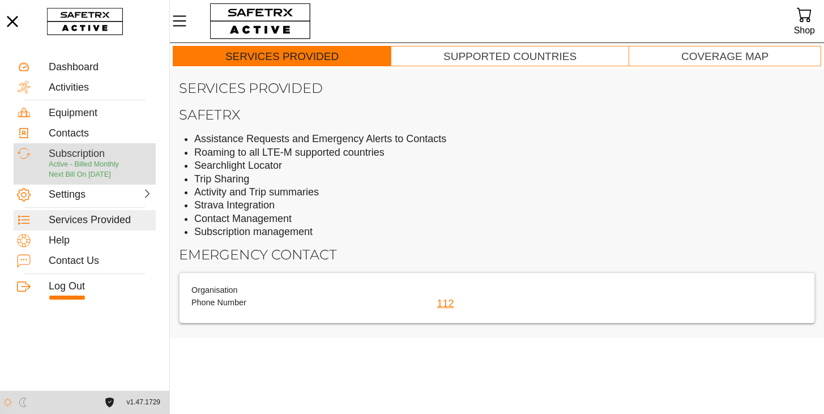
click at [76, 165] on span "Active - Billed Monthly" at bounding box center [84, 164] width 70 height 8
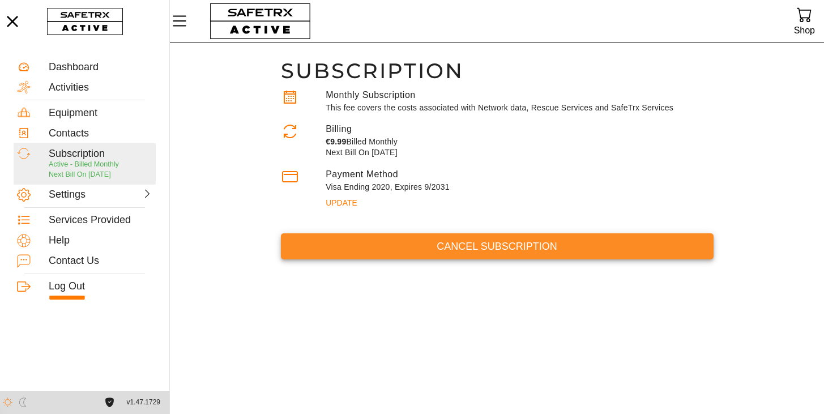
click at [473, 247] on span "Cancel Subscription" at bounding box center [497, 247] width 414 height 18
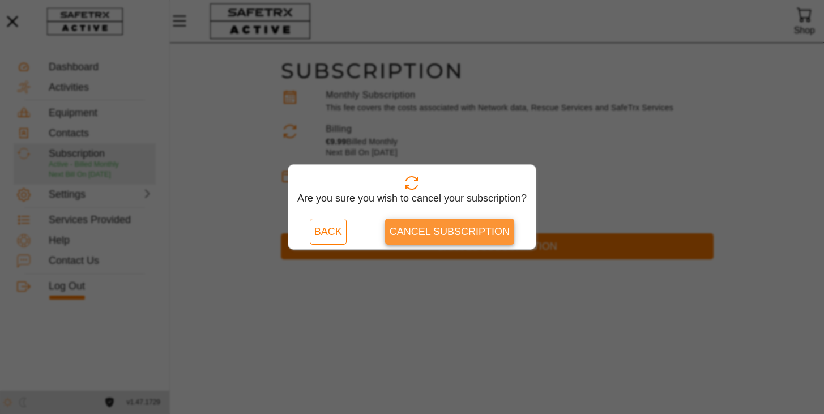
click at [443, 232] on span "Cancel Subscription" at bounding box center [450, 232] width 120 height 18
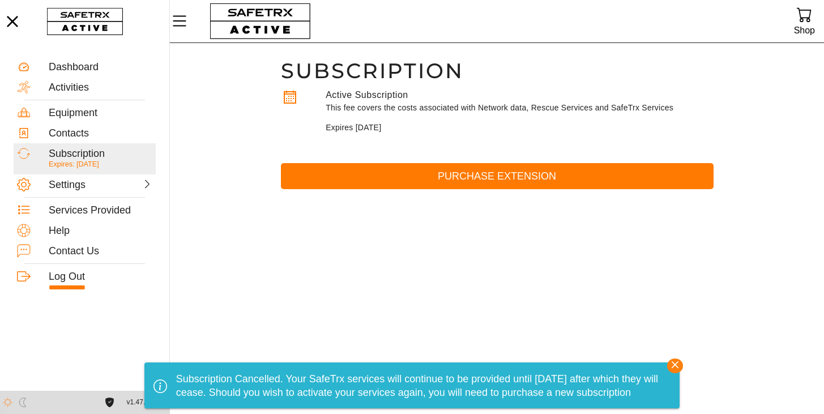
click at [675, 365] on icon "button" at bounding box center [675, 364] width 7 height 7
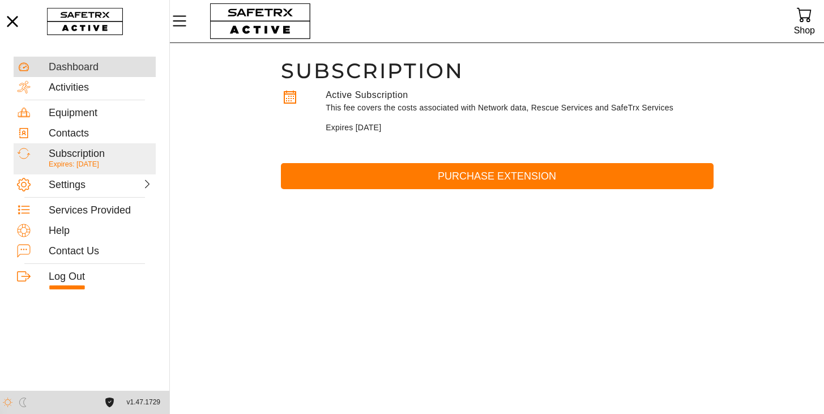
click at [70, 70] on div "Dashboard" at bounding box center [101, 67] width 104 height 12
